Goal: Complete application form

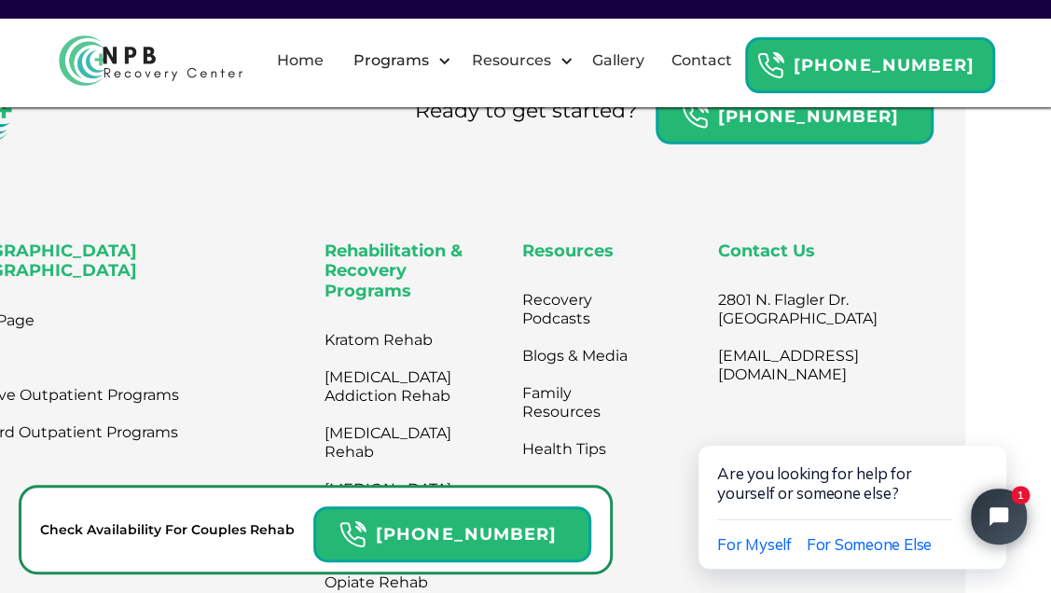
scroll to position [14463, 86]
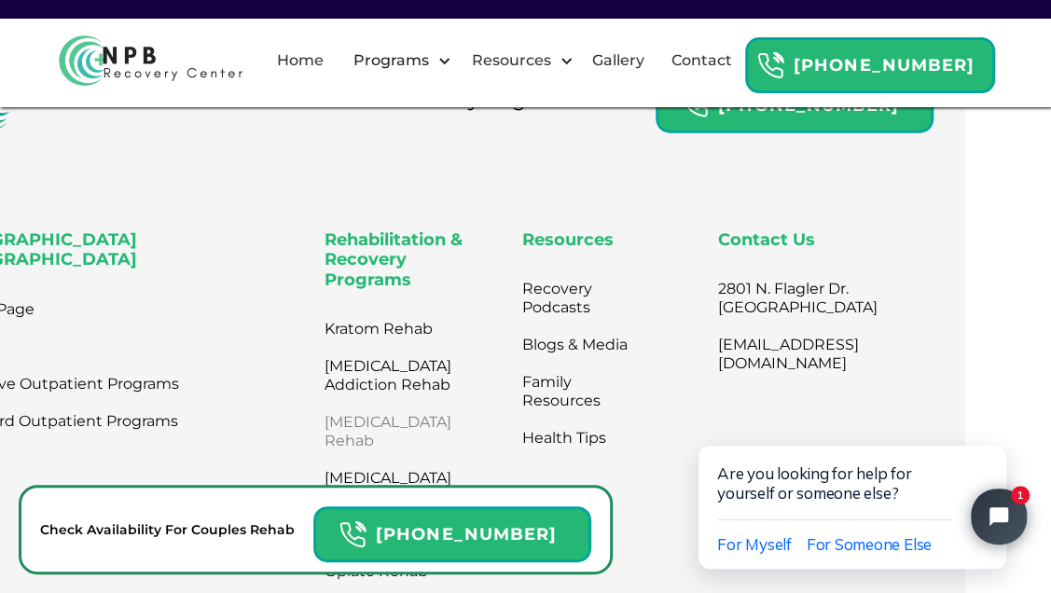
click at [344, 404] on link "[MEDICAL_DATA] Rehab" at bounding box center [387, 432] width 127 height 56
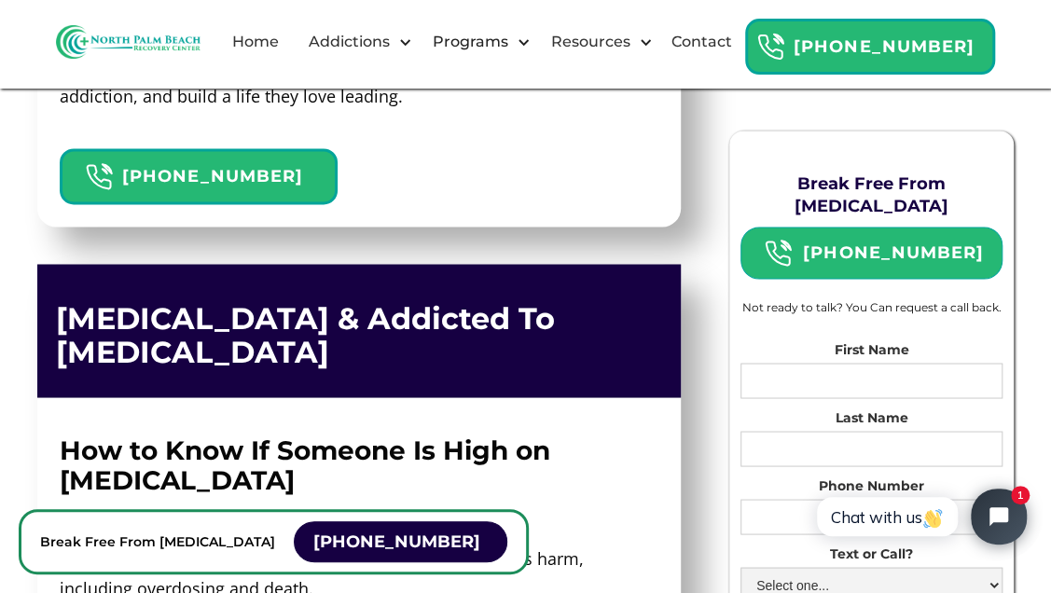
scroll to position [1287, 0]
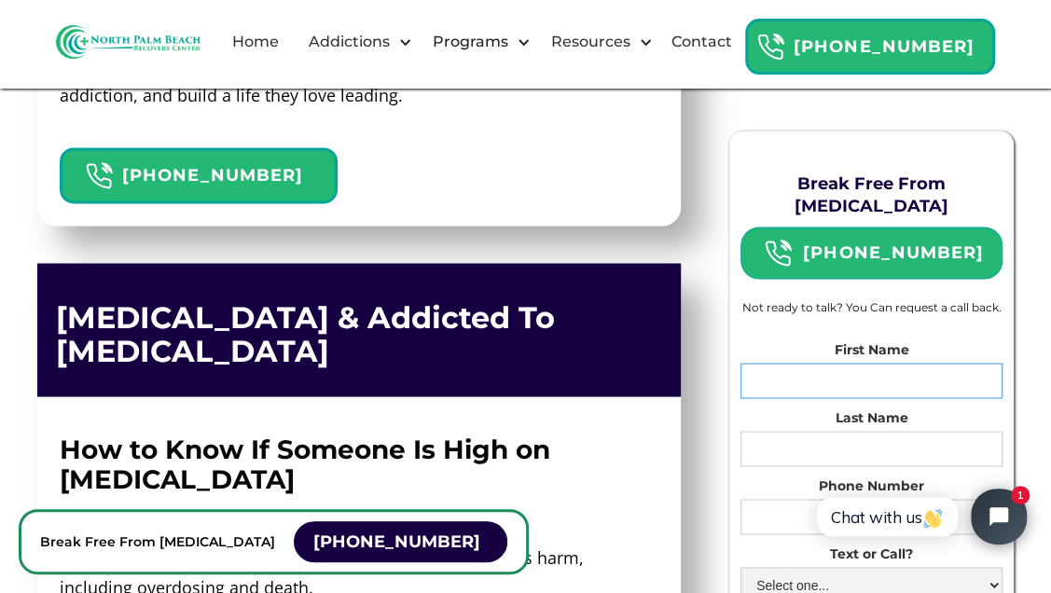
click at [827, 363] on input "First Name" at bounding box center [872, 380] width 262 height 35
type input "hearher"
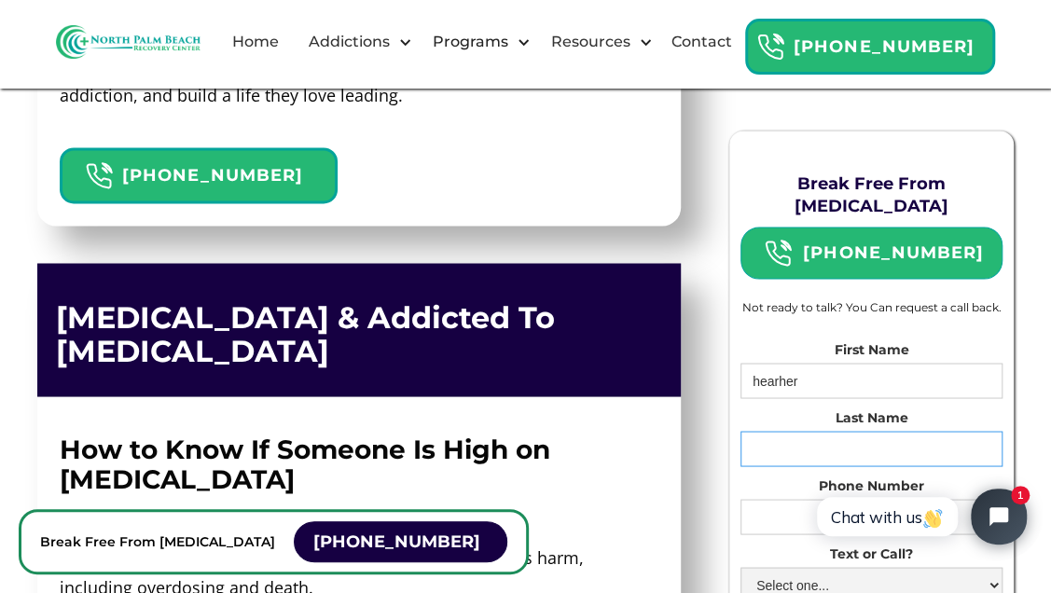
click at [766, 431] on input "Last Name" at bounding box center [872, 448] width 262 height 35
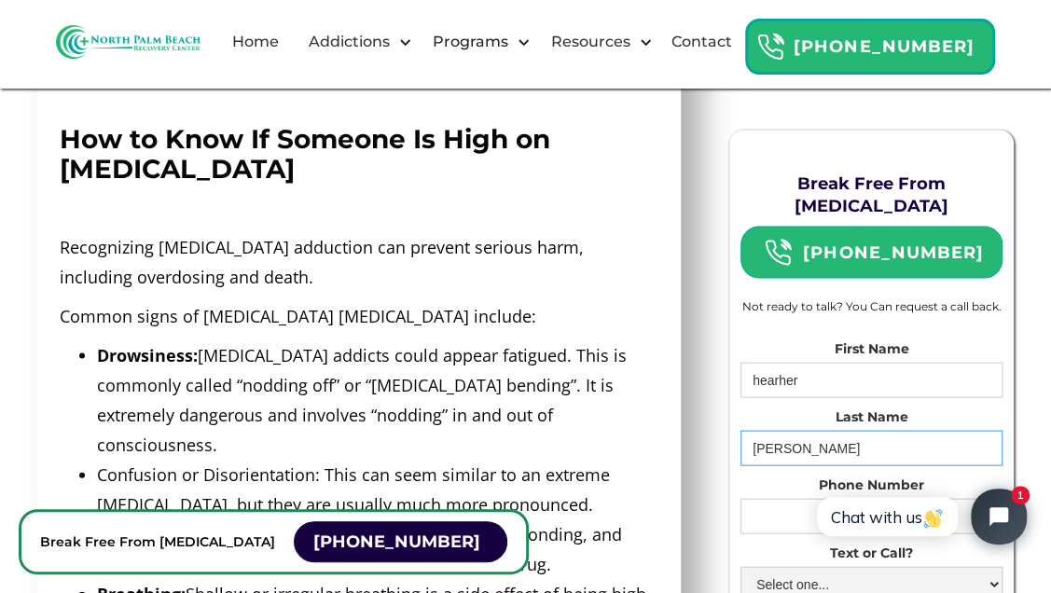
scroll to position [1593, 0]
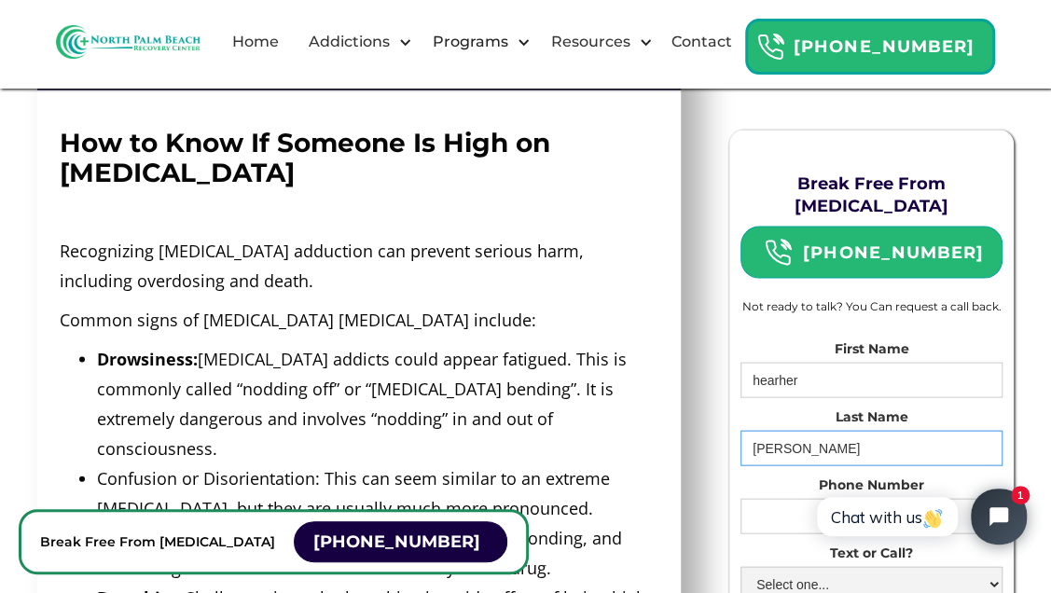
type input "[PERSON_NAME]"
click at [785, 508] on input "Phone Number" at bounding box center [872, 516] width 262 height 35
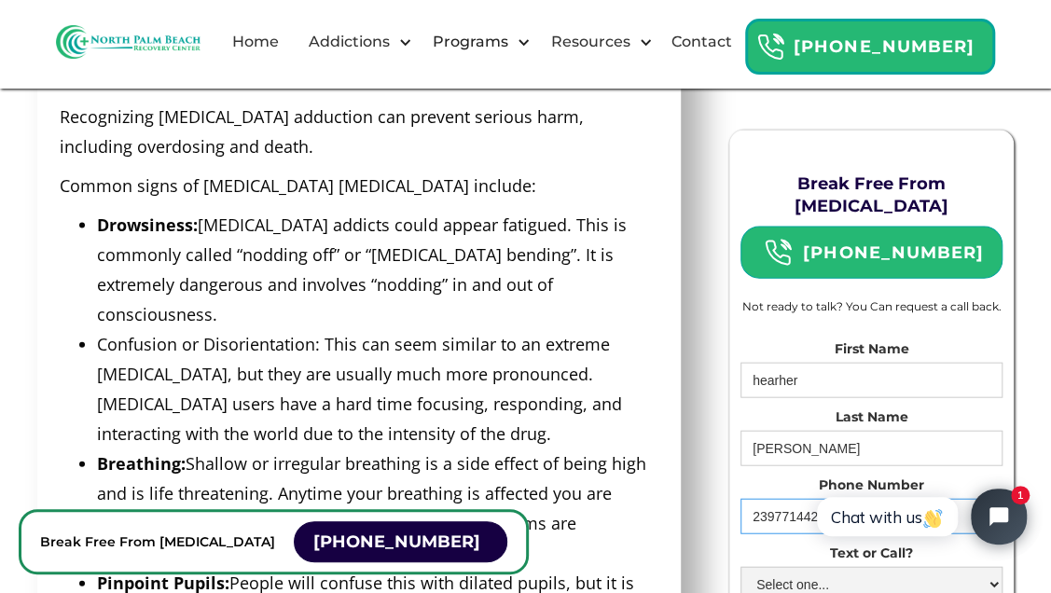
scroll to position [1728, 0]
type input "239771442"
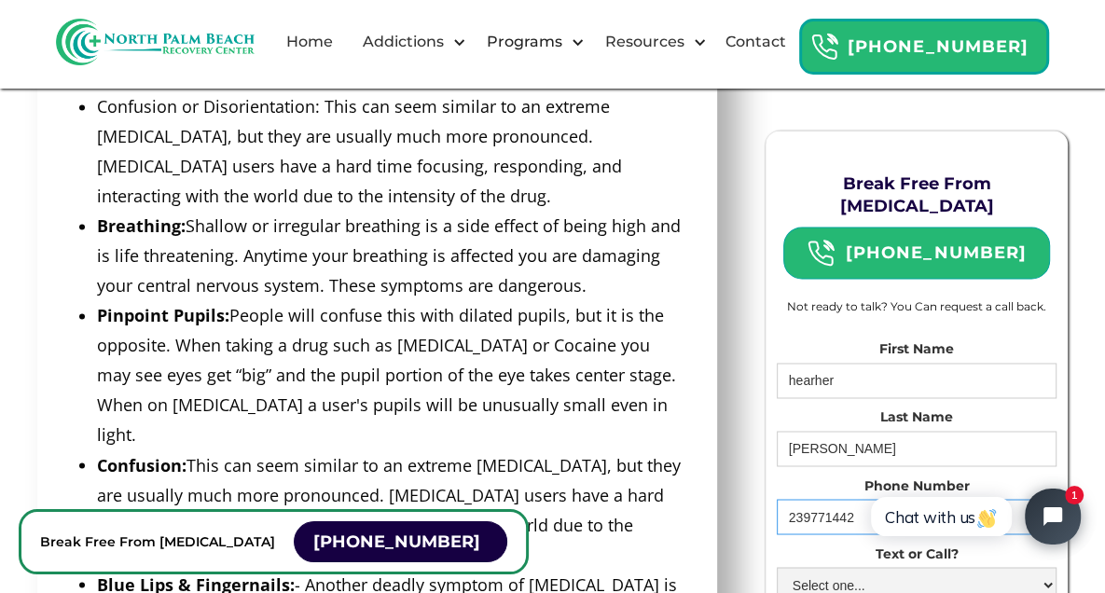
scroll to position [1866, 0]
click at [1050, 340] on div "Break Free From [MEDICAL_DATA] [PHONE_NUMBER] Not ready to talk? You Can reques…" at bounding box center [917, 406] width 340 height 626
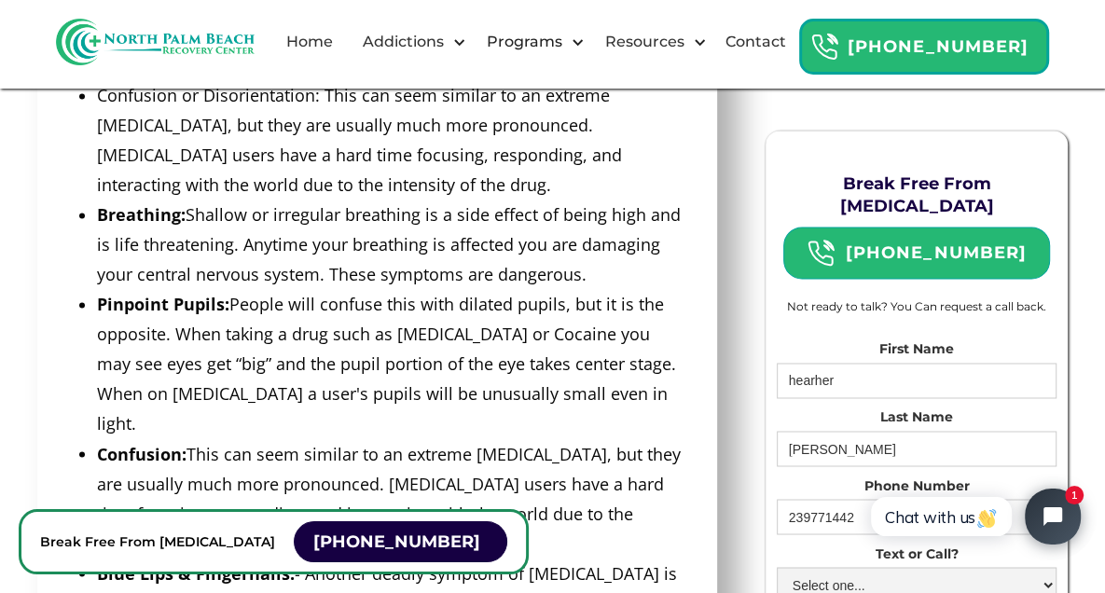
scroll to position [1881, 0]
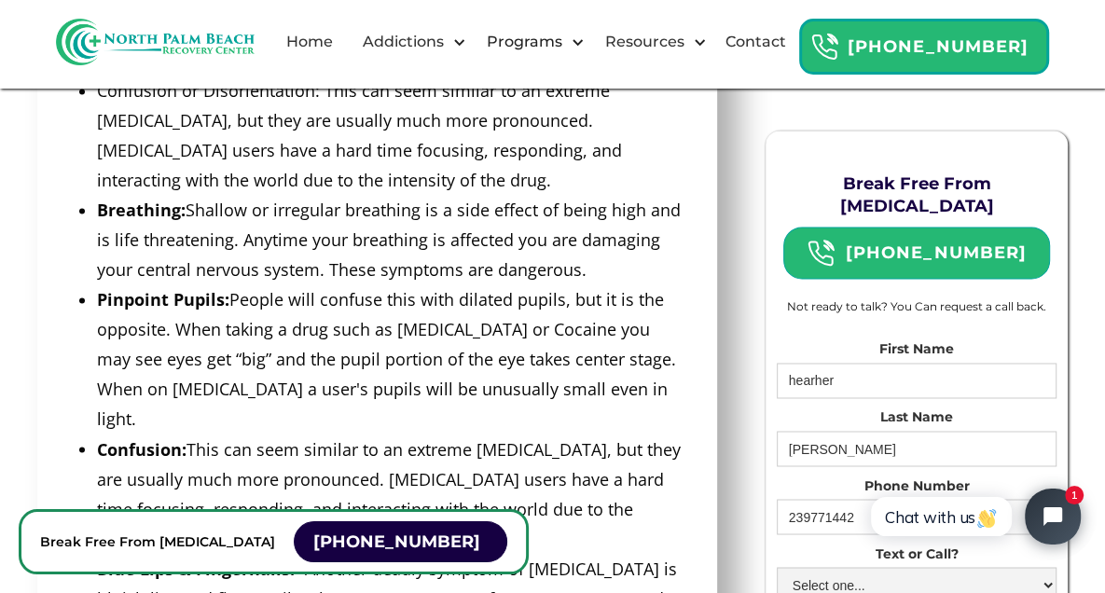
click at [975, 548] on html "Chat with us 1" at bounding box center [974, 517] width 246 height 88
click at [963, 567] on select "Select one... Text Call" at bounding box center [917, 584] width 280 height 35
select select "Text"
click at [787, 567] on select "Select one... Text Call" at bounding box center [917, 584] width 280 height 35
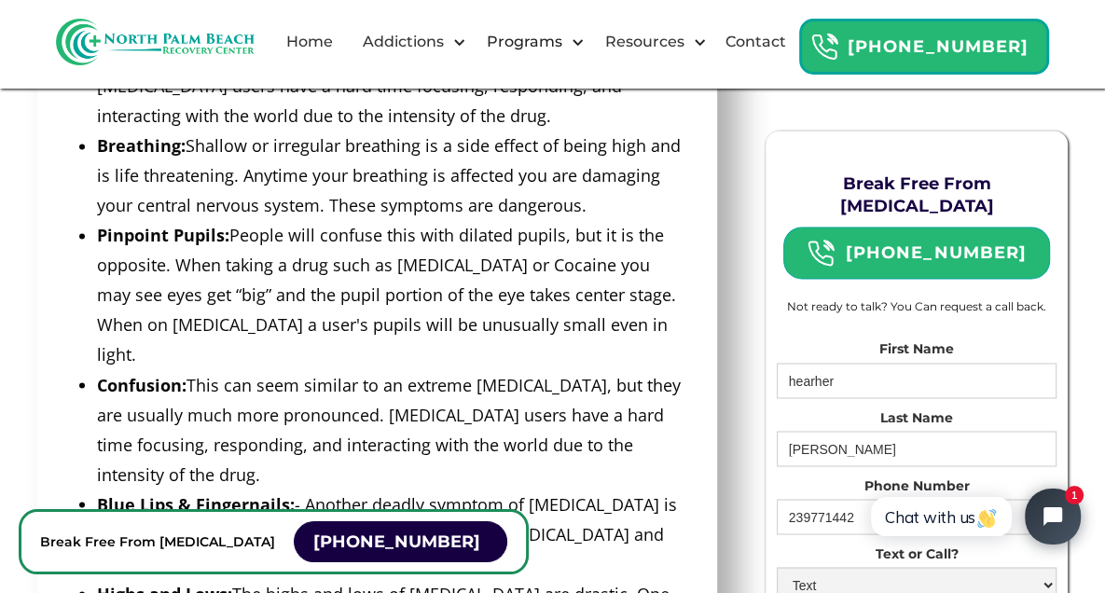
type input "Please wait..."
